Goal: Task Accomplishment & Management: Use online tool/utility

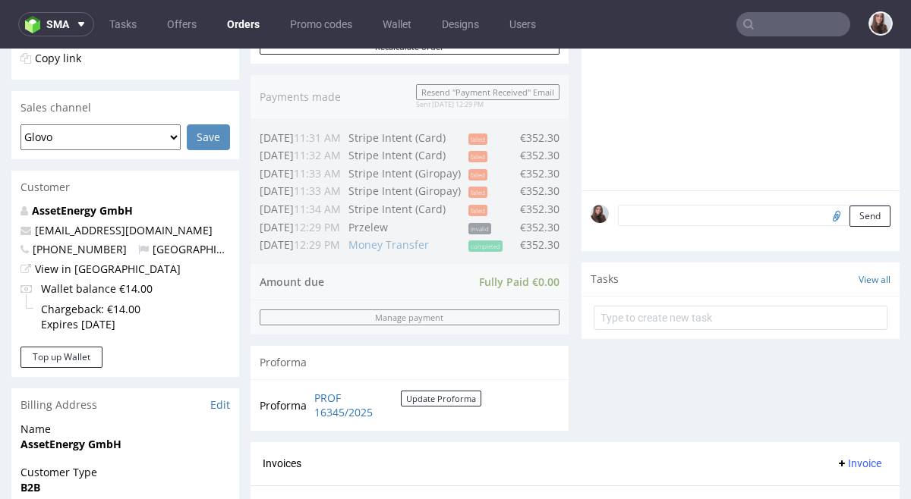
scroll to position [351, 0]
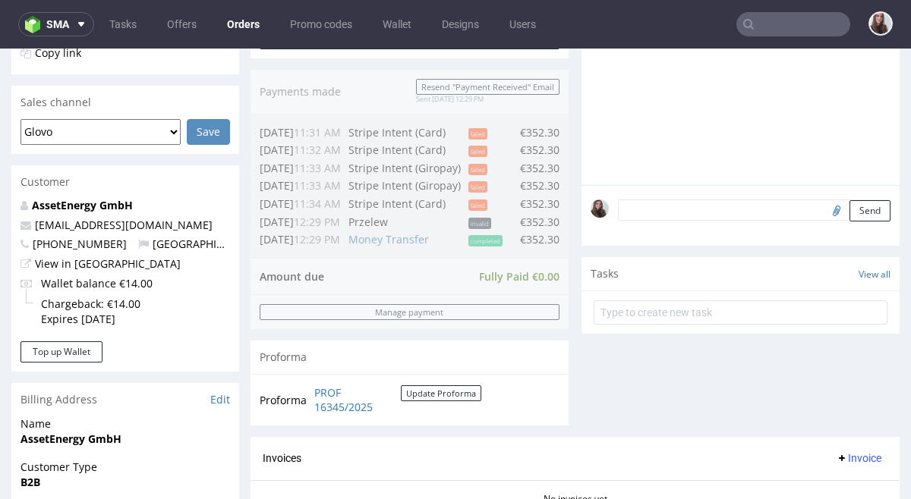
click at [605, 279] on span "Tasks" at bounding box center [604, 273] width 28 height 15
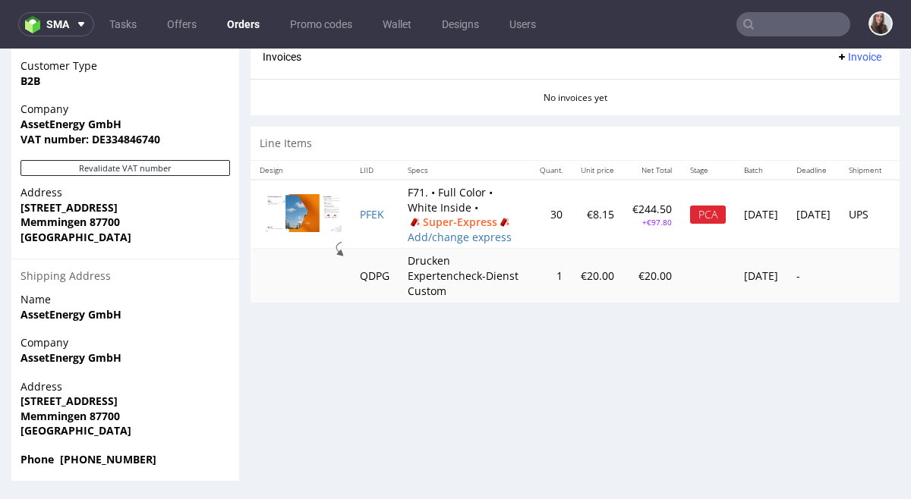
scroll to position [4, 0]
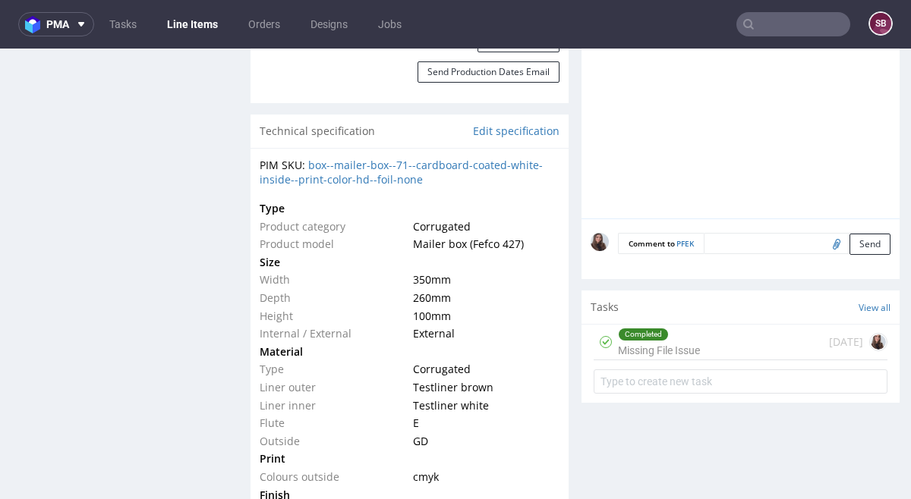
scroll to position [1078, 0]
click at [707, 342] on div "Completed Missing File Issue 7 days ago" at bounding box center [740, 341] width 294 height 36
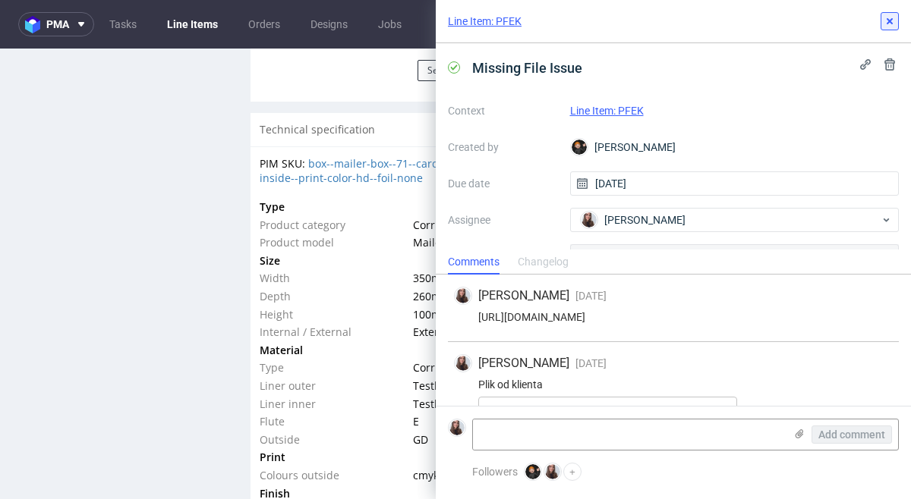
click at [896, 15] on button at bounding box center [889, 21] width 18 height 18
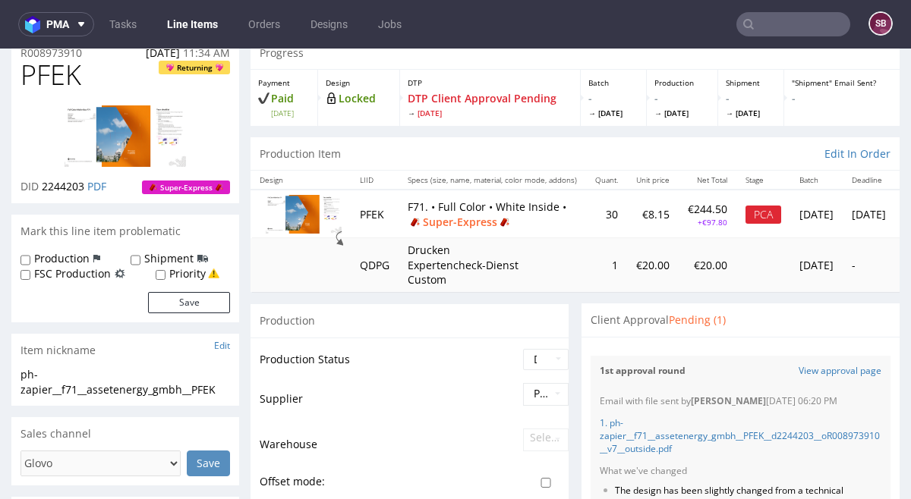
scroll to position [68, 0]
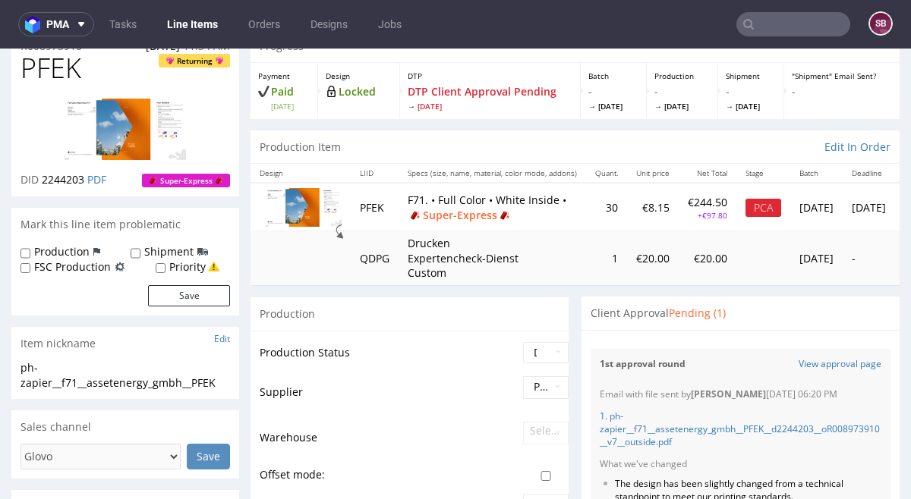
click at [562, 203] on p "F71. • Full Color • White Inside • Super-Express" at bounding box center [492, 208] width 169 height 30
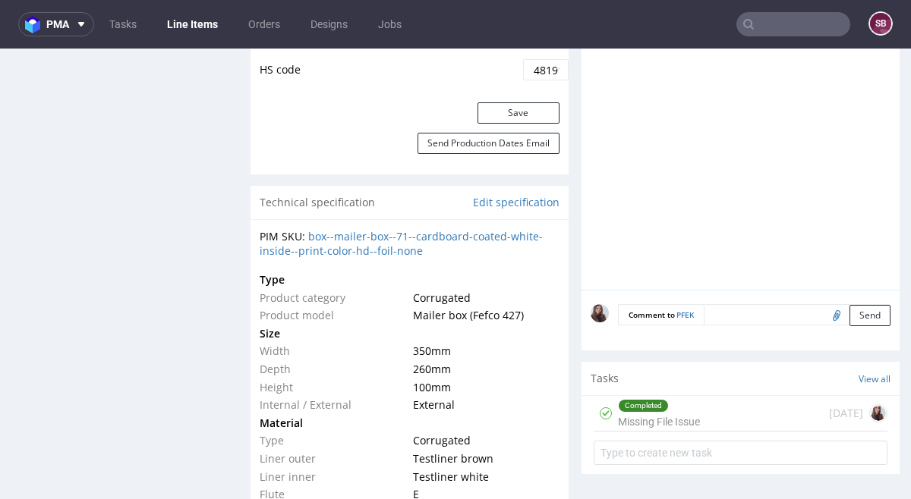
scroll to position [1, 0]
click at [677, 411] on div "Completed" at bounding box center [658, 406] width 80 height 12
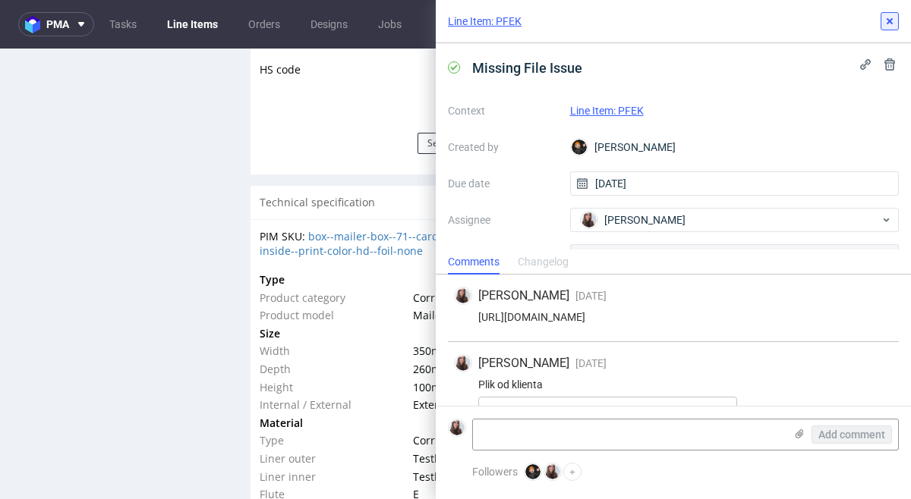
click at [886, 20] on icon at bounding box center [889, 21] width 12 height 12
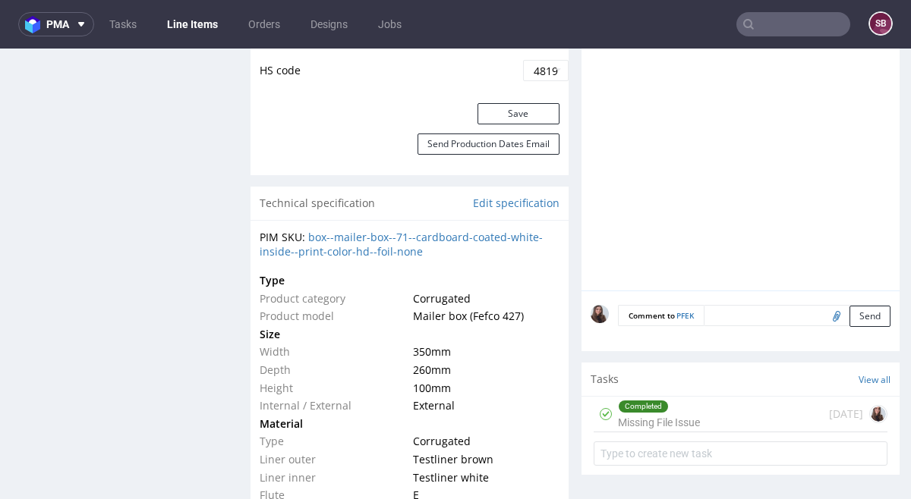
scroll to position [1012, 0]
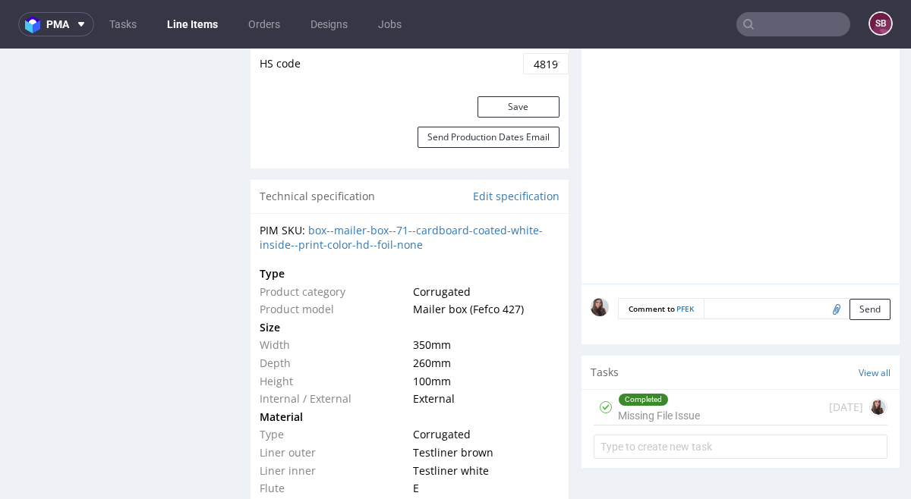
click at [657, 401] on div "Completed" at bounding box center [642, 400] width 49 height 12
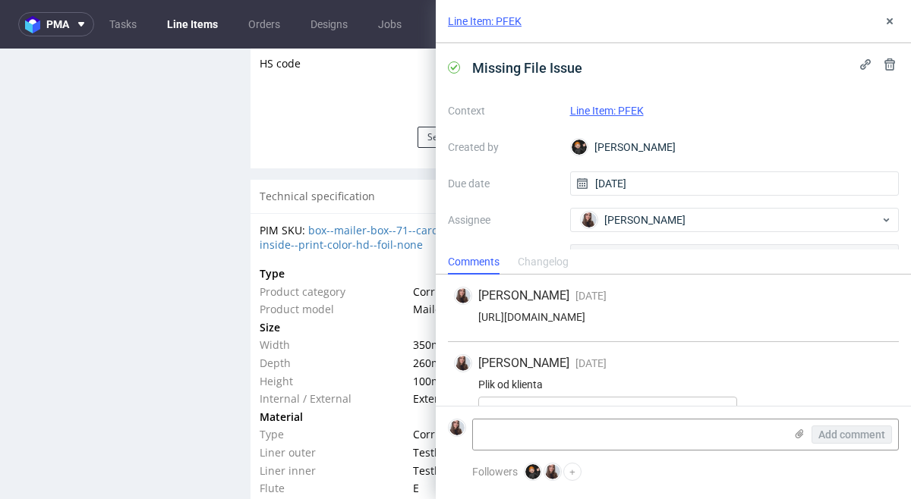
scroll to position [1, 0]
click at [883, 23] on icon at bounding box center [889, 21] width 12 height 12
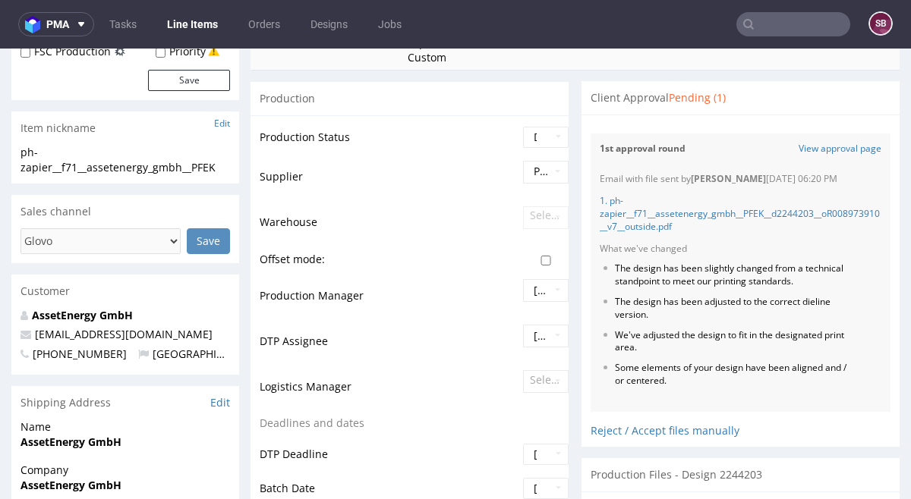
scroll to position [276, 0]
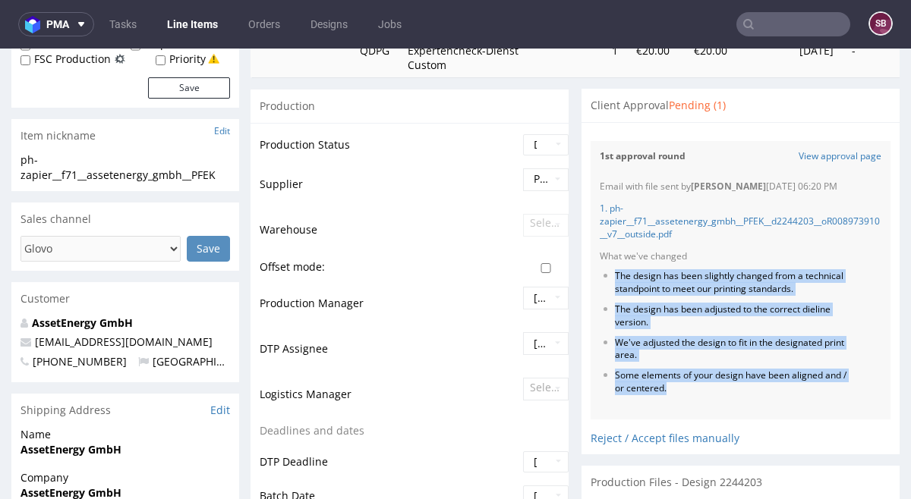
drag, startPoint x: 665, startPoint y: 386, endPoint x: 600, endPoint y: 275, distance: 127.6
click at [600, 275] on ul "The design has been slightly changed from a technical standpoint to meet our pr…" at bounding box center [741, 332] width 282 height 124
copy ul "The design has been slightly changed from a technical standpoint to meet our pr…"
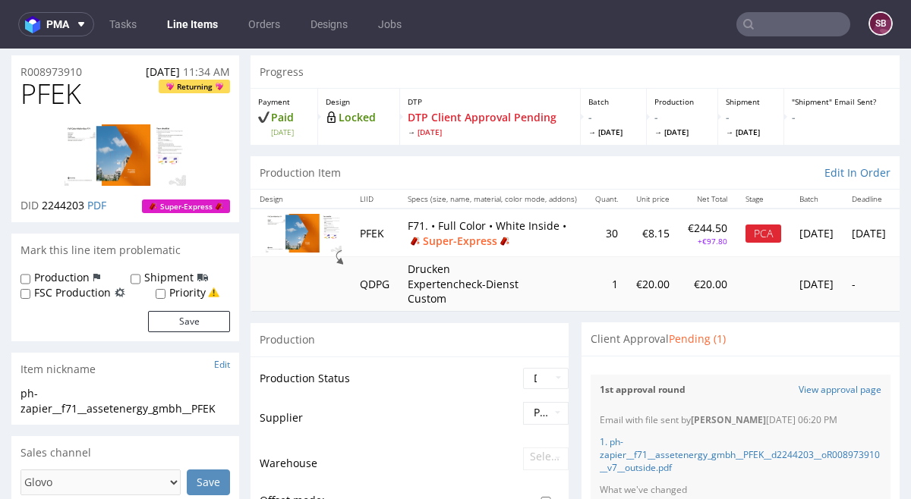
scroll to position [0, 0]
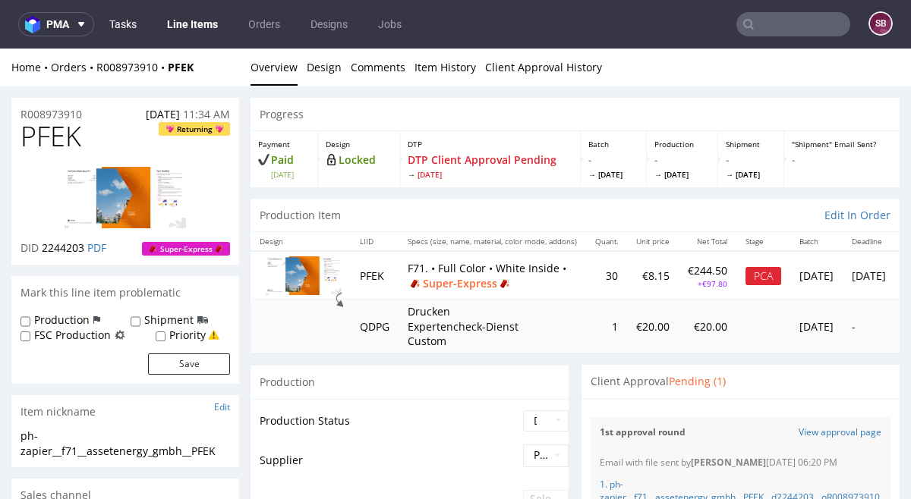
click at [133, 23] on link "Tasks" at bounding box center [123, 24] width 46 height 24
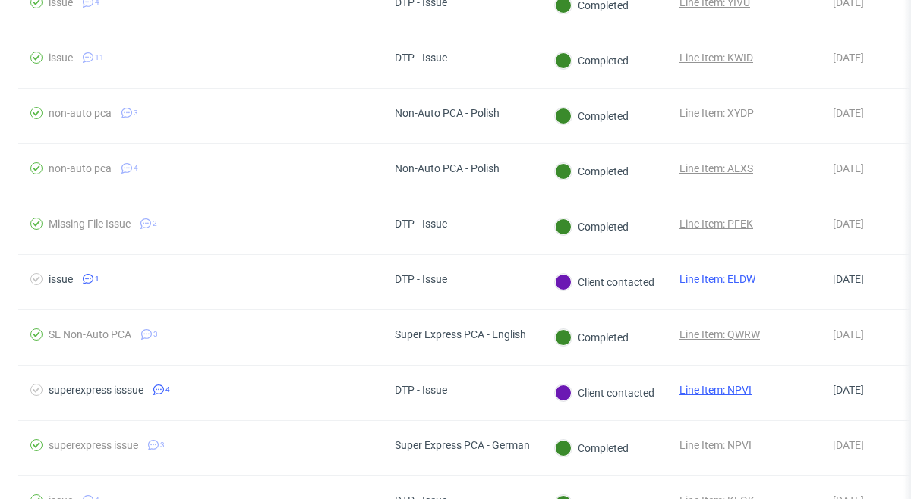
scroll to position [362, 0]
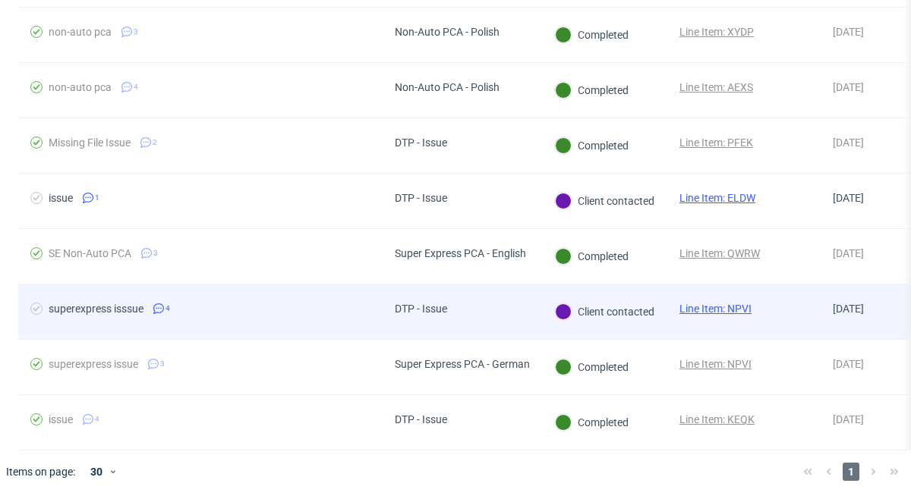
click at [716, 310] on link "Line Item: NPVI" at bounding box center [715, 309] width 72 height 12
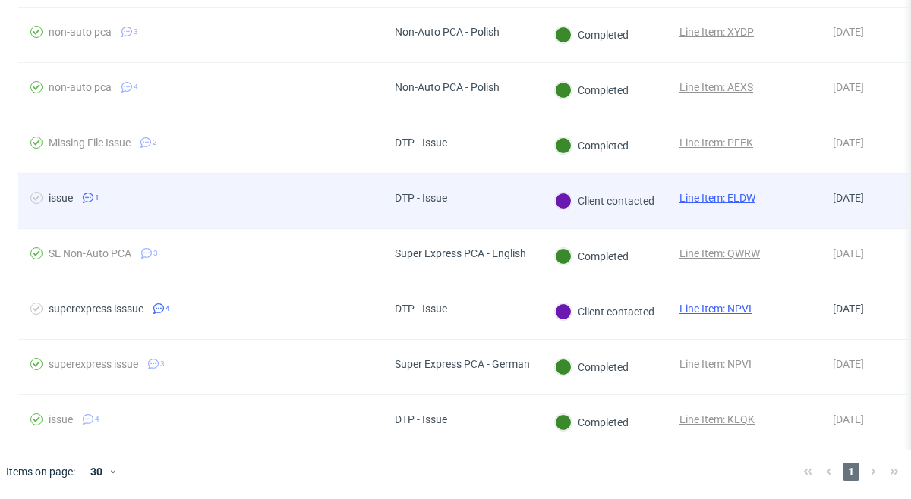
click at [748, 190] on div "Line Item: ELDW" at bounding box center [717, 201] width 100 height 55
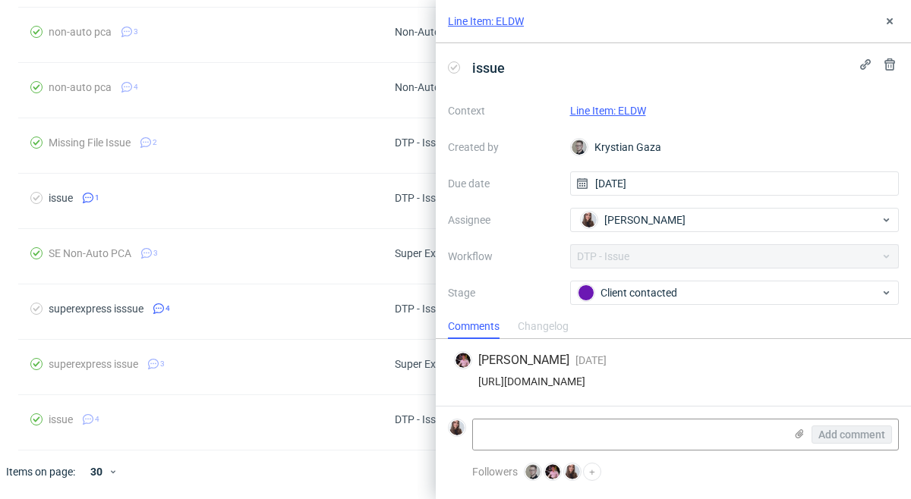
click at [609, 114] on link "Line Item: ELDW" at bounding box center [608, 111] width 76 height 12
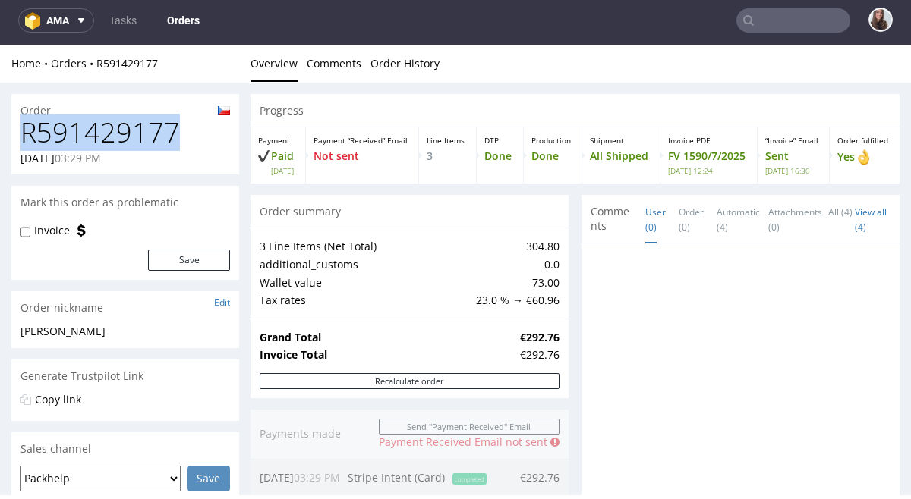
drag, startPoint x: 177, startPoint y: 125, endPoint x: 17, endPoint y: 133, distance: 160.3
click at [17, 133] on div "R591429177 17.07.2025 03:29 PM" at bounding box center [125, 146] width 228 height 57
click at [121, 19] on link "Tasks" at bounding box center [123, 20] width 46 height 24
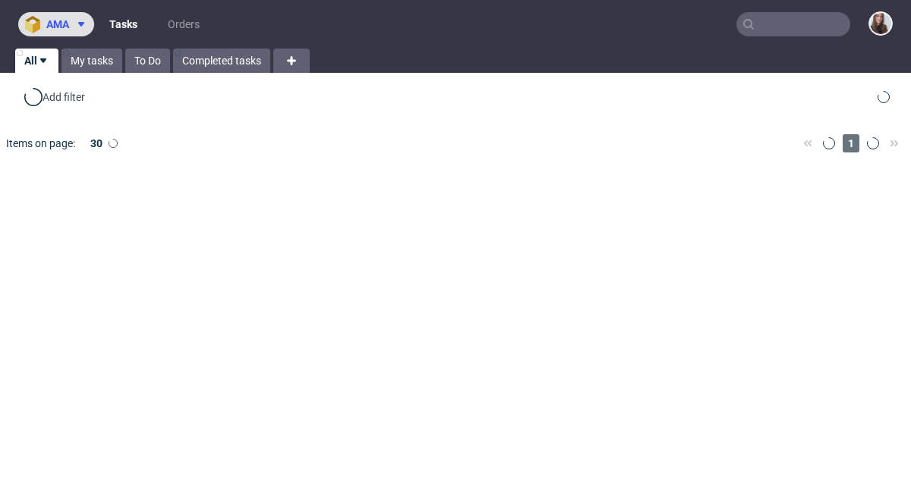
click at [57, 19] on span "ama" at bounding box center [57, 24] width 23 height 11
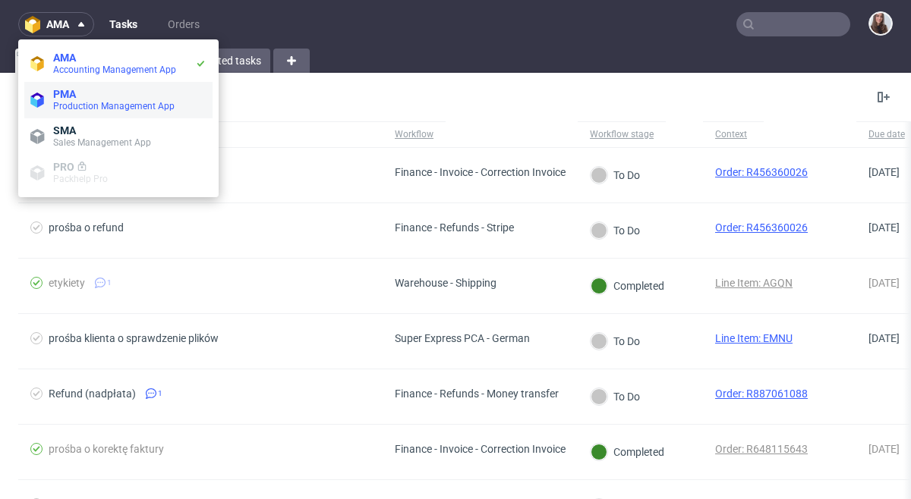
click at [92, 106] on span "Production Management App" at bounding box center [113, 106] width 121 height 11
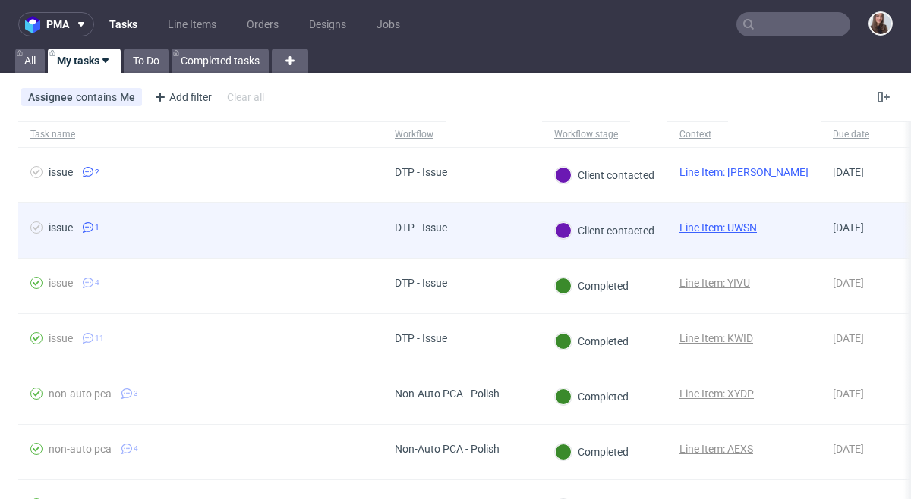
click at [726, 222] on link "Line Item: UWSN" at bounding box center [717, 228] width 77 height 12
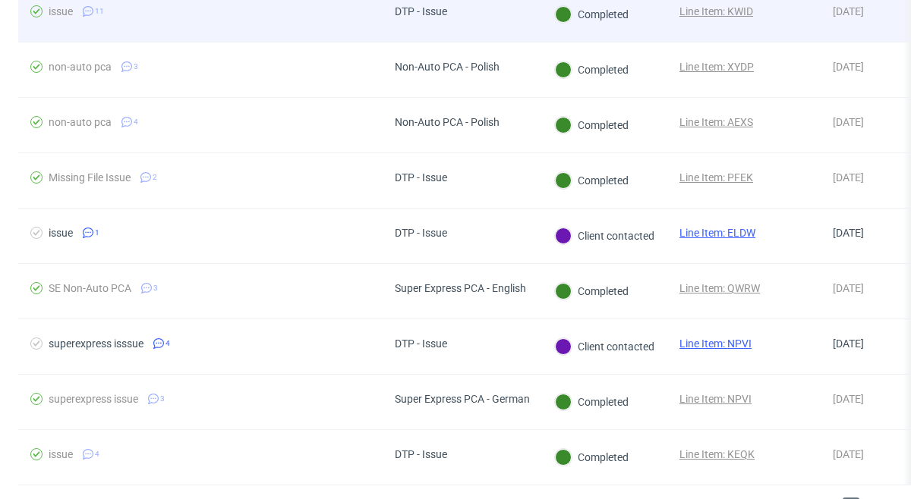
scroll to position [362, 0]
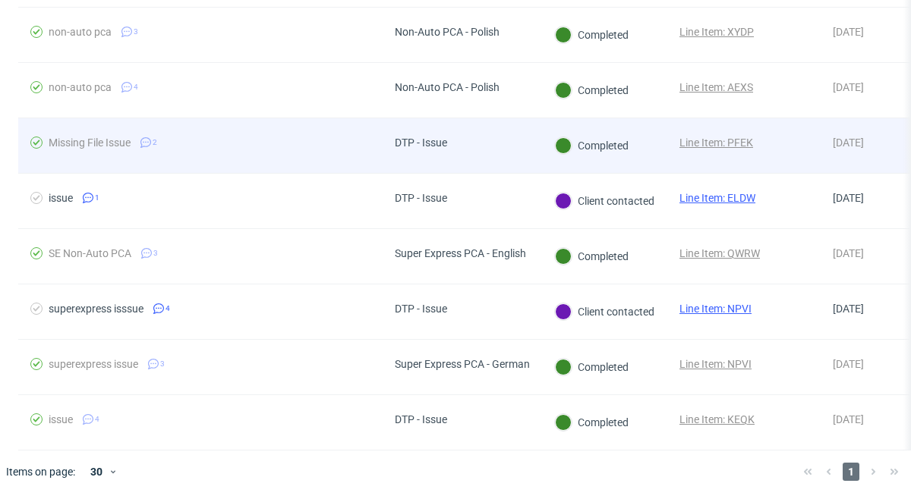
click at [740, 143] on link "Line Item: PFEK" at bounding box center [716, 143] width 74 height 12
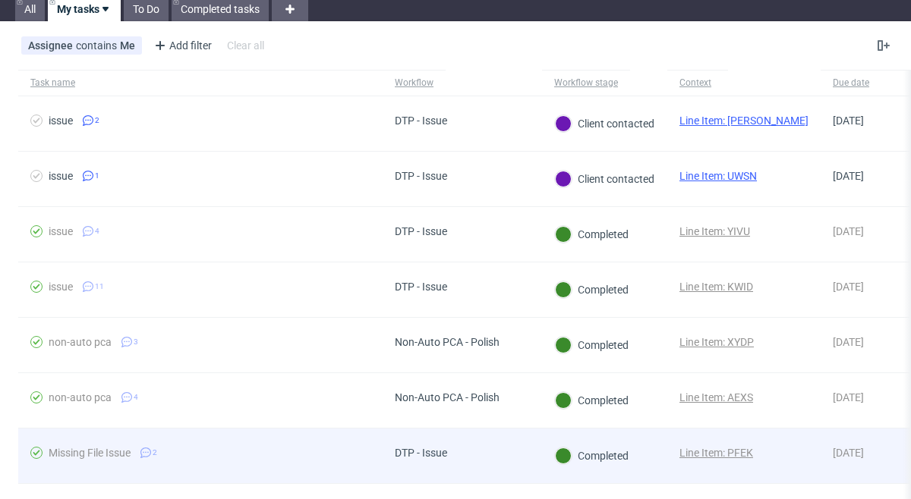
scroll to position [0, 0]
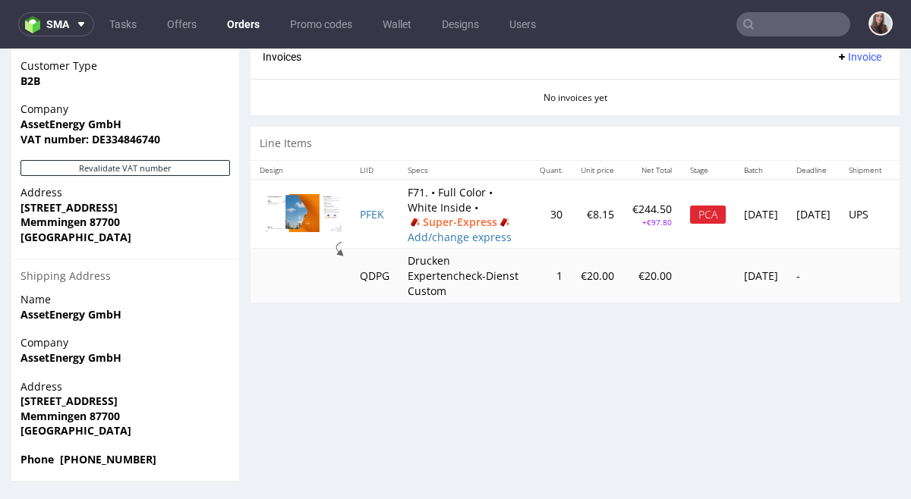
scroll to position [4, 0]
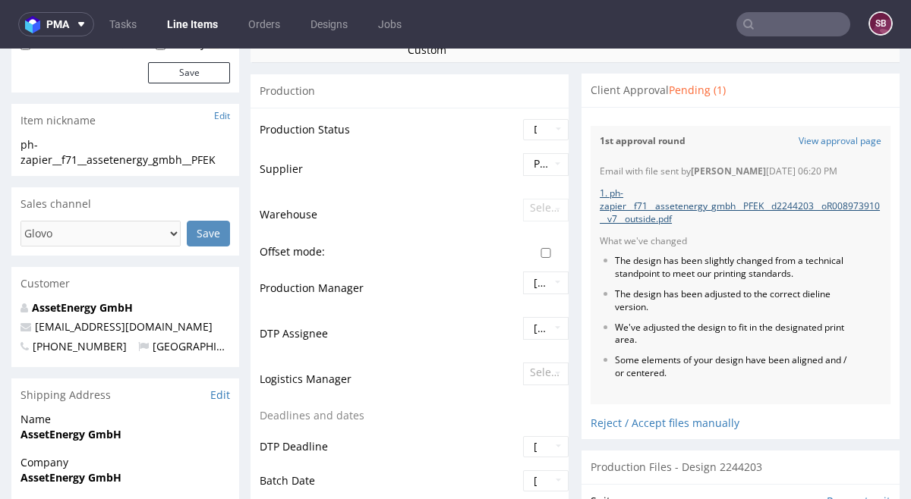
scroll to position [292, 0]
click at [829, 143] on link "View approval page" at bounding box center [839, 140] width 83 height 13
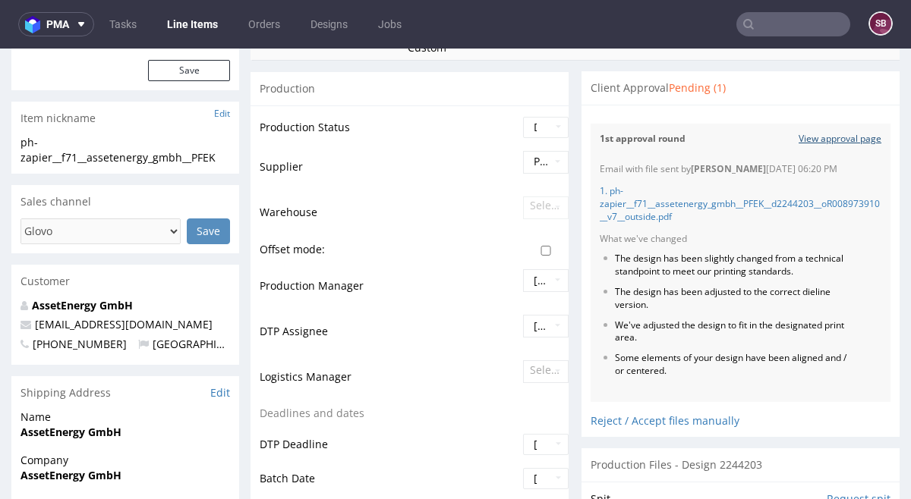
scroll to position [291, 0]
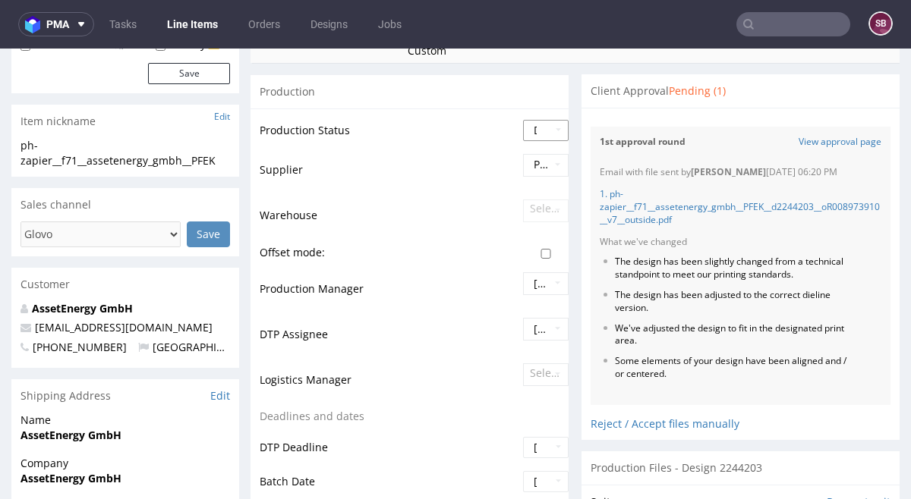
click at [550, 128] on select "Waiting for Artwork Waiting for Diecut Waiting for Mockup Waiting for DTP Waiti…" at bounding box center [546, 130] width 46 height 21
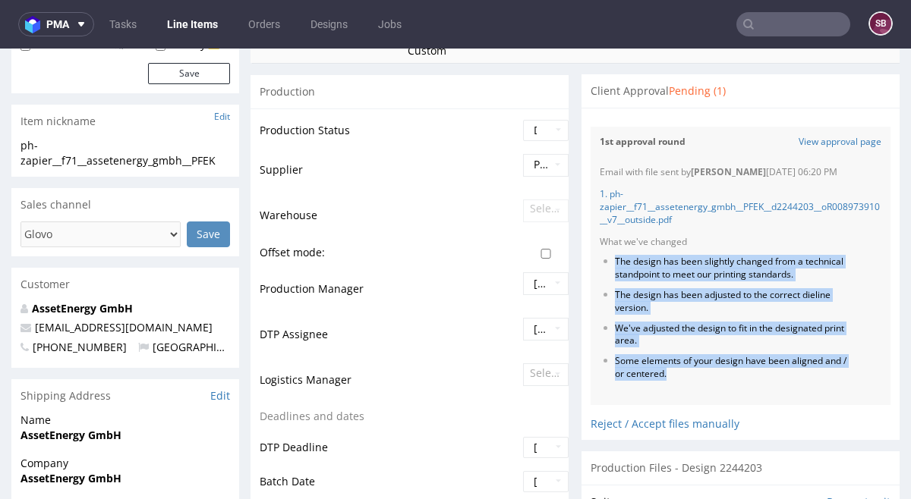
drag, startPoint x: 604, startPoint y: 258, endPoint x: 677, endPoint y: 376, distance: 139.0
click at [677, 376] on ul "The design has been slightly changed from a technical standpoint to meet our pr…" at bounding box center [741, 318] width 282 height 124
copy ul "The design has been slightly changed from a technical standpoint to meet our pr…"
click at [669, 384] on div "Email with file sent by [PERSON_NAME] [DATE] 06:20 PM 1. ph-zapier__f71__assete…" at bounding box center [740, 280] width 300 height 247
drag, startPoint x: 666, startPoint y: 379, endPoint x: 596, endPoint y: 253, distance: 143.7
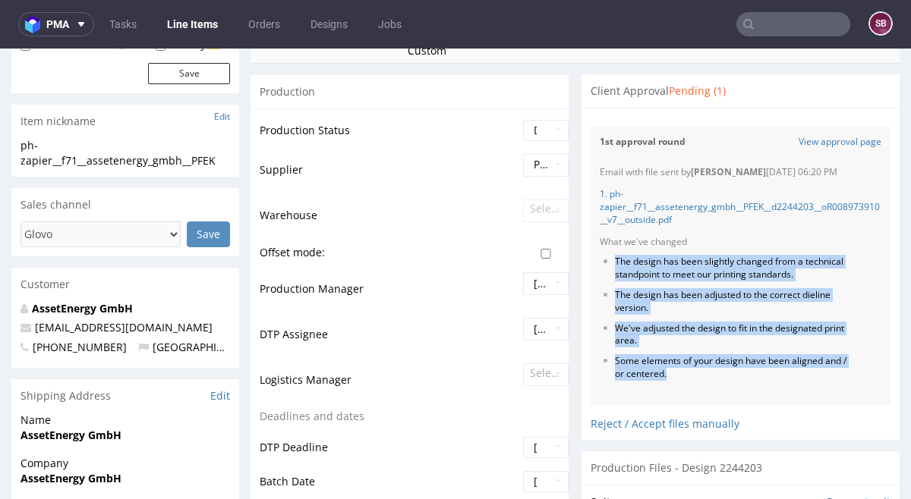
click at [596, 253] on div "Email with file sent by [PERSON_NAME] [DATE] 06:20 PM 1. ph-zapier__f71__assete…" at bounding box center [740, 280] width 300 height 247
copy ul "The design has been slightly changed from a technical standpoint to meet our pr…"
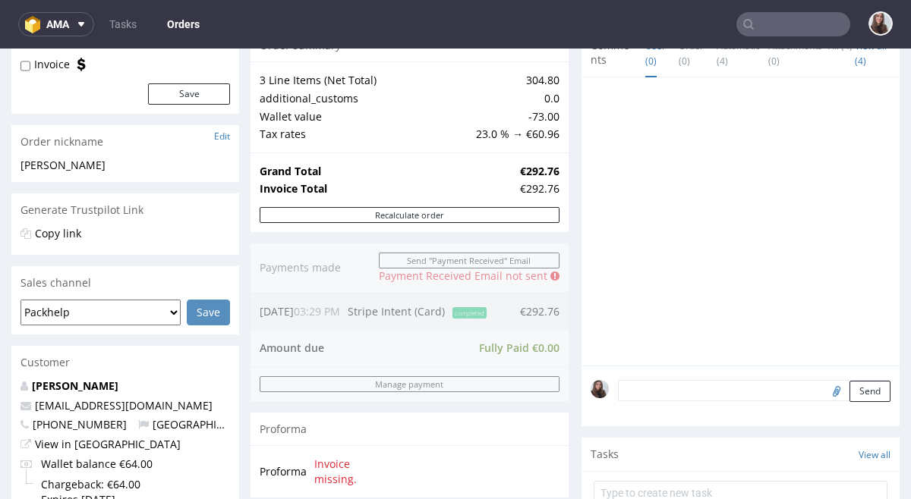
scroll to position [172, 0]
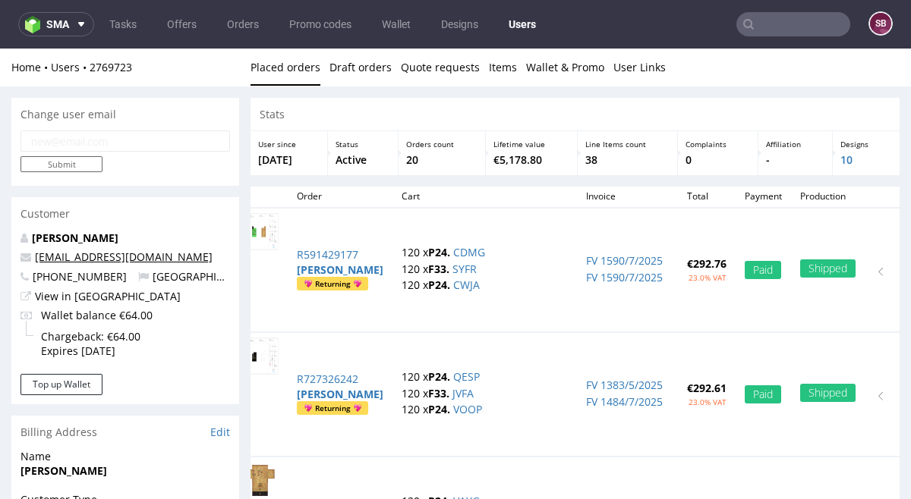
click at [103, 258] on link "[EMAIL_ADDRESS][DOMAIN_NAME]" at bounding box center [124, 257] width 178 height 14
drag, startPoint x: 162, startPoint y: 258, endPoint x: 30, endPoint y: 257, distance: 132.1
click at [30, 257] on p "[EMAIL_ADDRESS][DOMAIN_NAME]" at bounding box center [124, 257] width 209 height 15
copy span "[EMAIL_ADDRESS][DOMAIN_NAME]"
click at [777, 20] on input "text" at bounding box center [793, 24] width 114 height 24
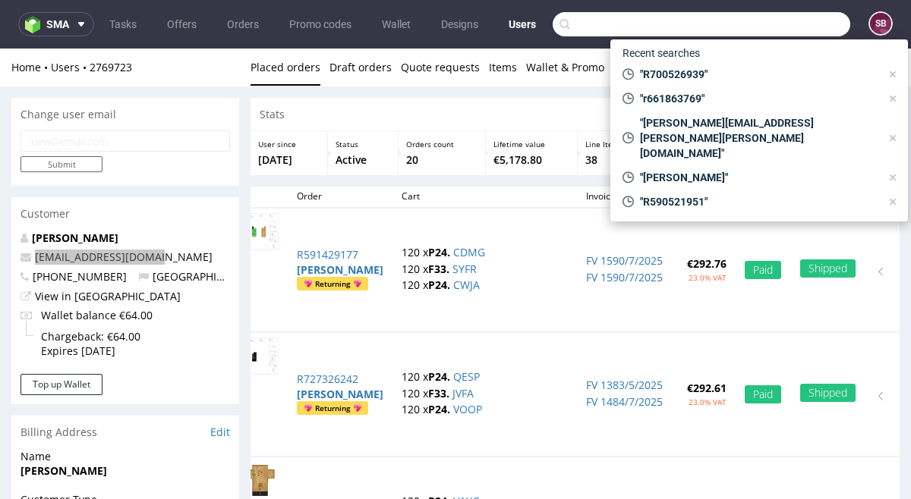
paste input "[EMAIL_ADDRESS][DOMAIN_NAME]"
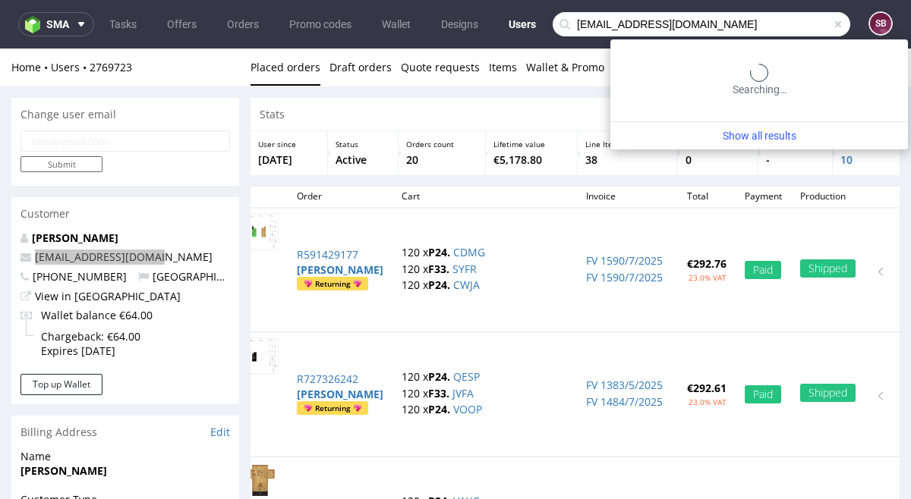
type input "[EMAIL_ADDRESS][DOMAIN_NAME]"
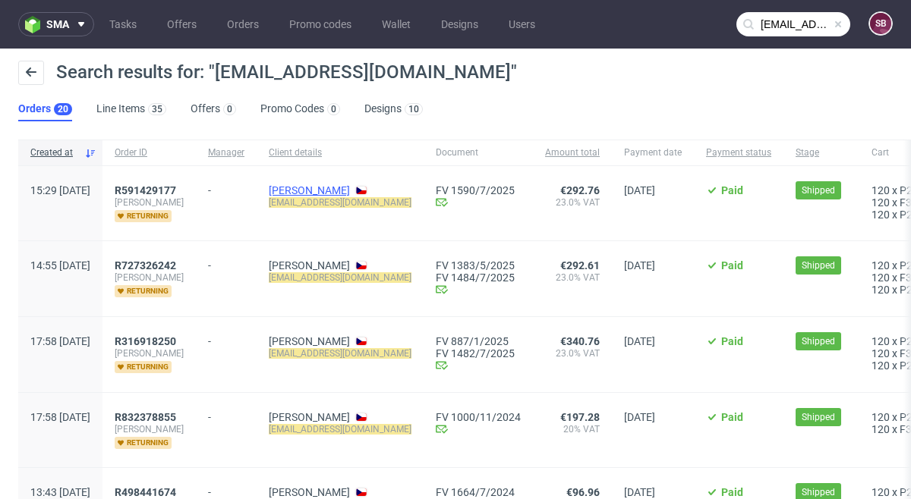
click at [349, 192] on link "[PERSON_NAME]" at bounding box center [309, 190] width 81 height 12
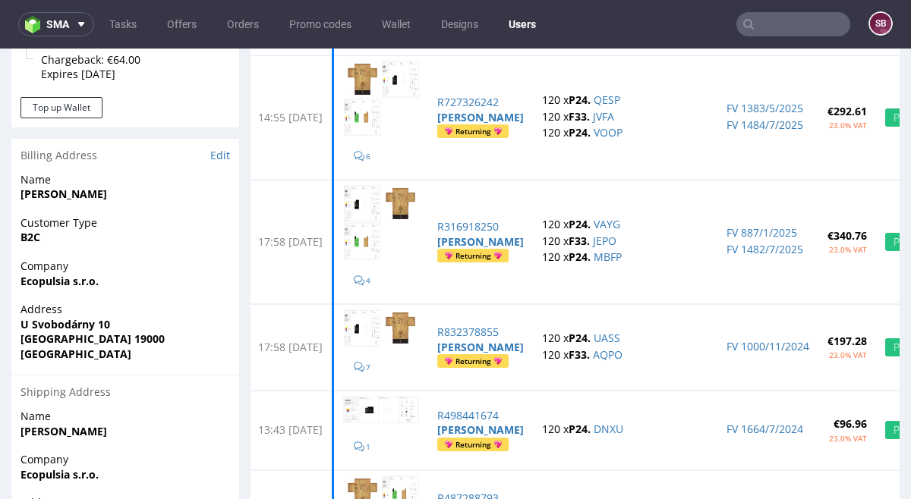
scroll to position [278, 0]
